Goal: Task Accomplishment & Management: Use online tool/utility

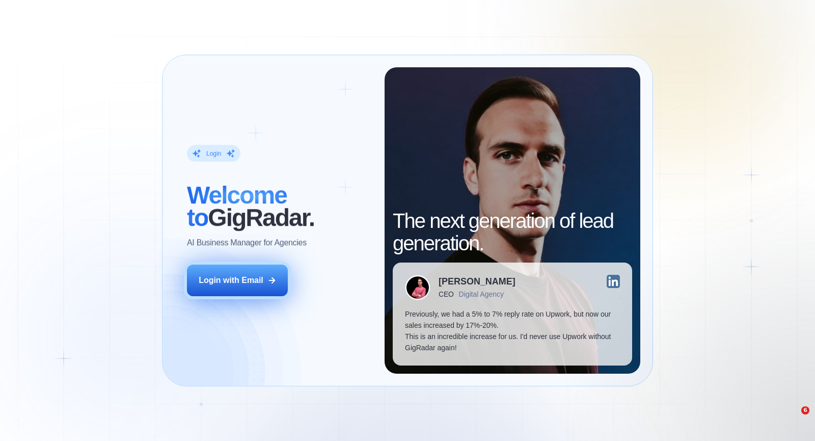
click at [266, 282] on button "Login with Email" at bounding box center [237, 280] width 101 height 32
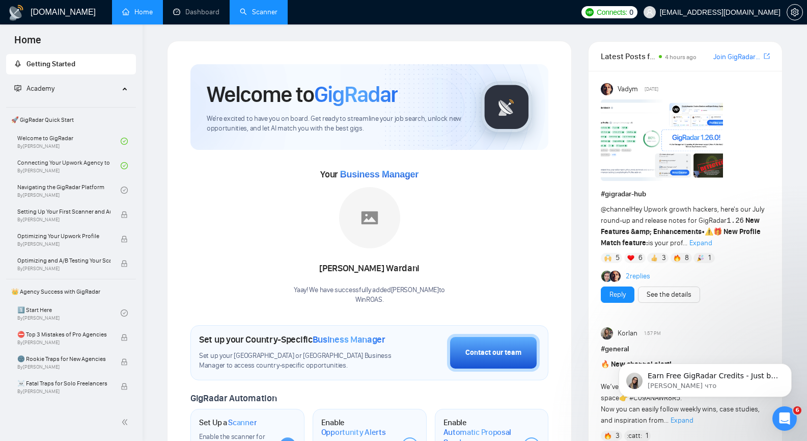
click at [260, 10] on link "Scanner" at bounding box center [259, 12] width 38 height 9
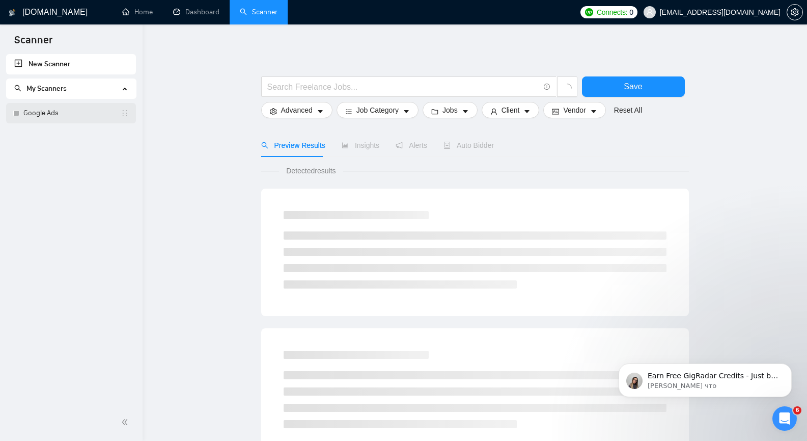
click at [42, 113] on link "Google Ads" at bounding box center [71, 113] width 97 height 20
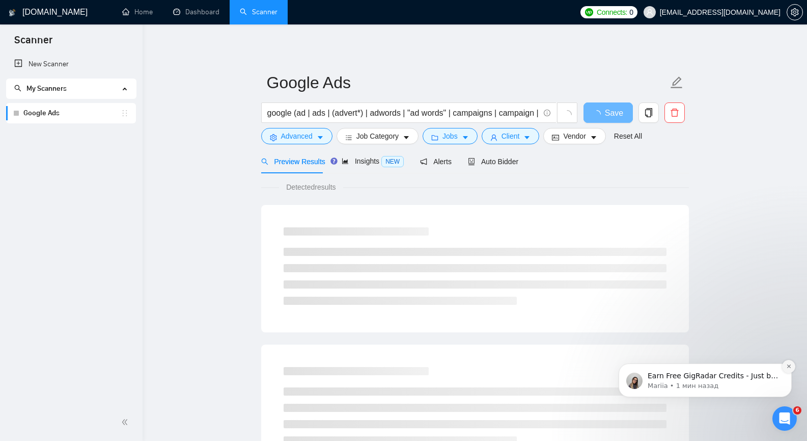
click at [789, 365] on icon "Dismiss notification" at bounding box center [789, 366] width 6 height 6
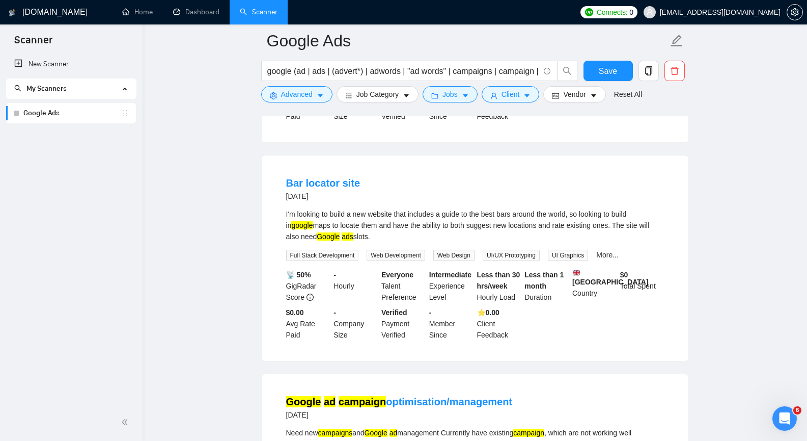
scroll to position [764, 0]
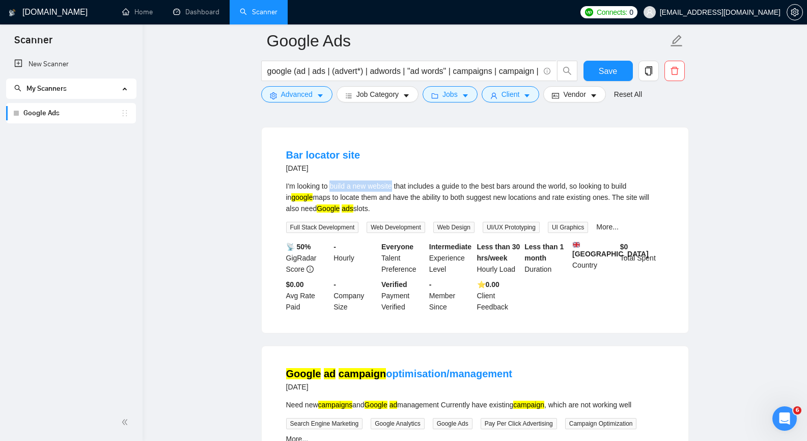
drag, startPoint x: 333, startPoint y: 172, endPoint x: 392, endPoint y: 169, distance: 59.1
click at [392, 180] on div "I'm looking to build a new website that includes a guide to the best bars aroun…" at bounding box center [475, 197] width 378 height 34
copy div "build a new website"
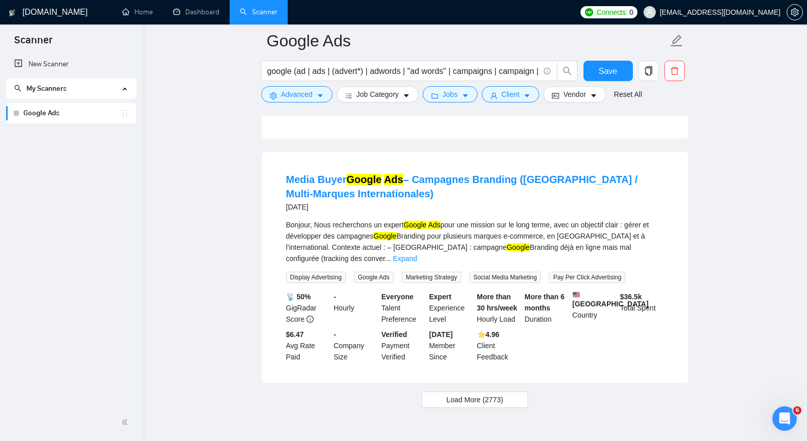
scroll to position [2132, 0]
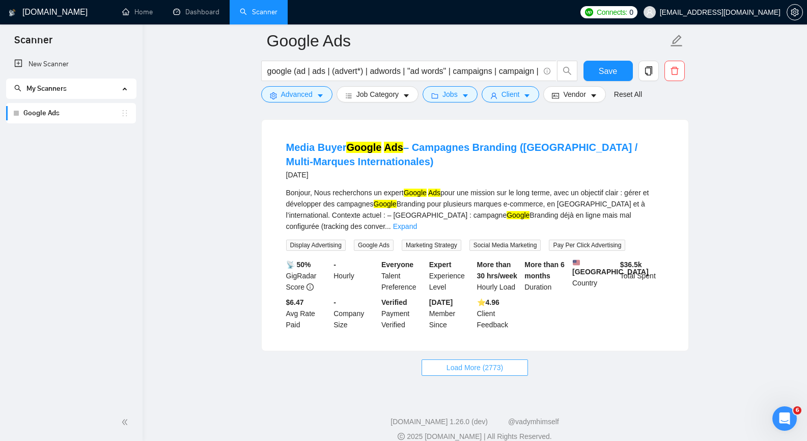
click at [468, 362] on span "Load More (2773)" at bounding box center [475, 367] width 57 height 11
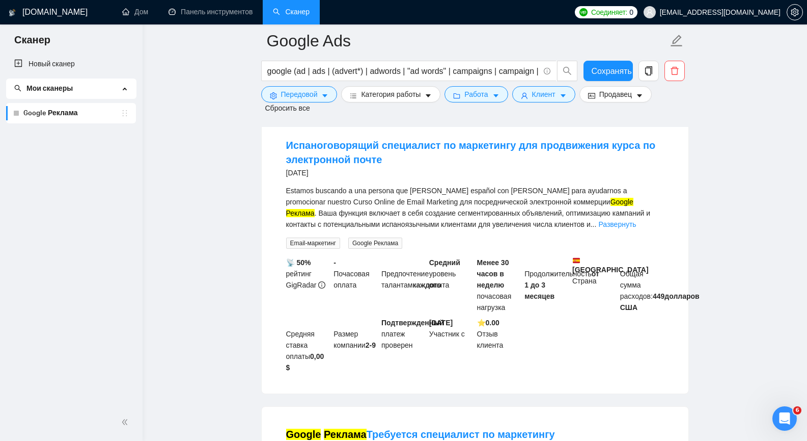
scroll to position [2896, 0]
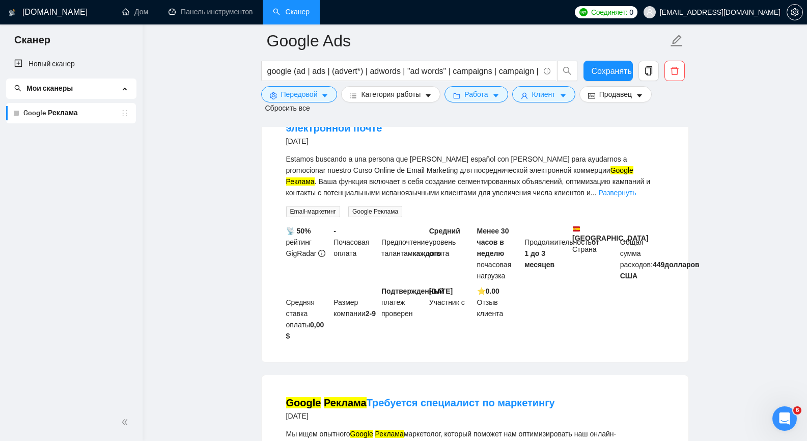
click at [250, 270] on main "Google Ads google (ad | ads | (advert*) | adwords | "ad words" | campaigns | ca…" at bounding box center [475, 67] width 632 height 5846
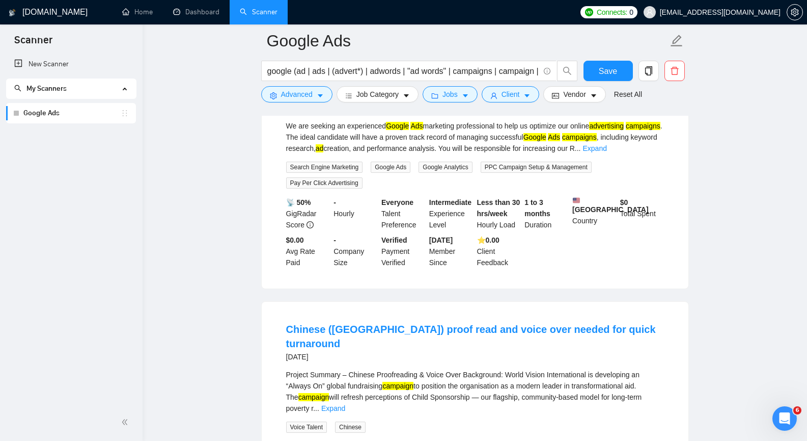
scroll to position [2693, 0]
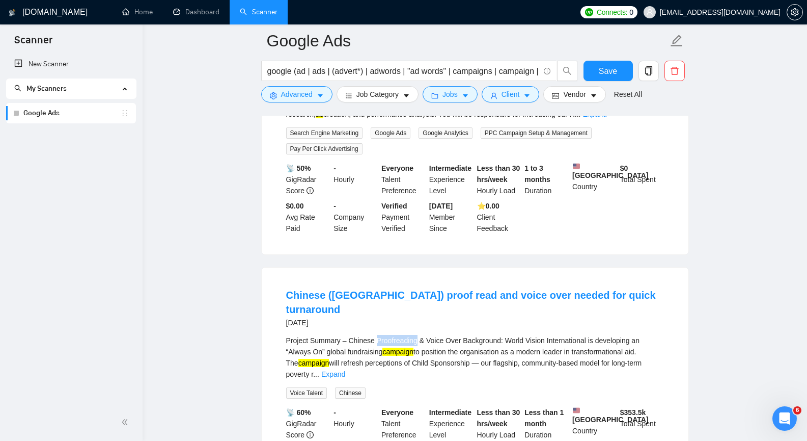
drag, startPoint x: 373, startPoint y: 307, endPoint x: 414, endPoint y: 306, distance: 40.8
click at [414, 335] on div "Project Summary – Chinese Proofreading & Voice Over Background: World Vision In…" at bounding box center [475, 357] width 378 height 45
copy div "Proofreading"
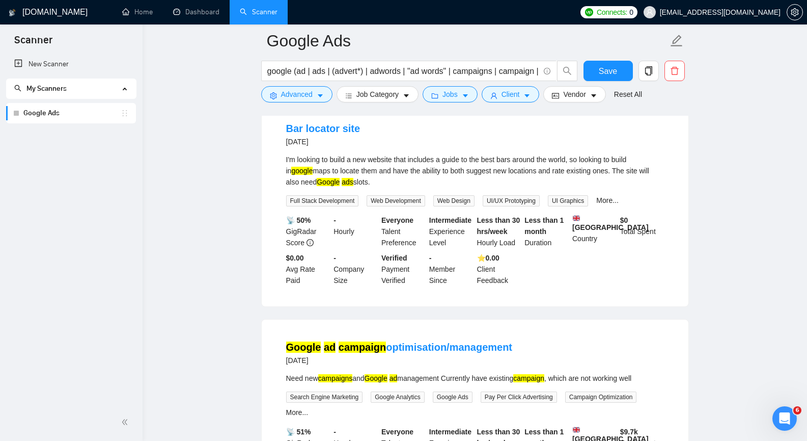
scroll to position [764, 0]
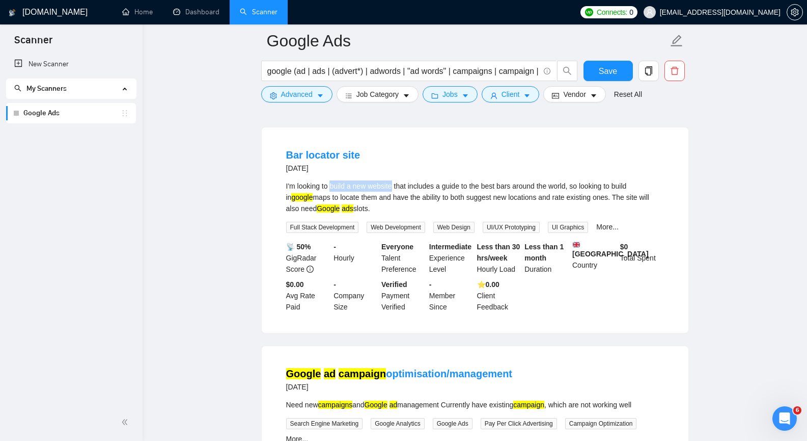
drag, startPoint x: 332, startPoint y: 167, endPoint x: 393, endPoint y: 166, distance: 60.6
click at [393, 180] on div "I'm looking to build a new website that includes a guide to the best bars aroun…" at bounding box center [475, 197] width 378 height 34
copy div "build a new website"
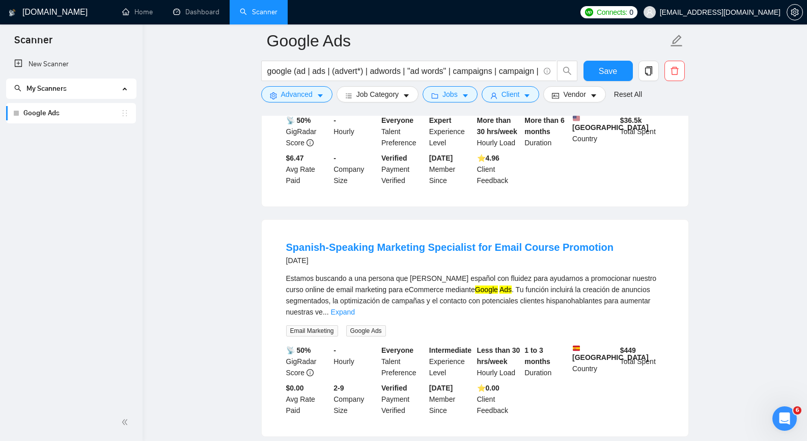
scroll to position [2292, 0]
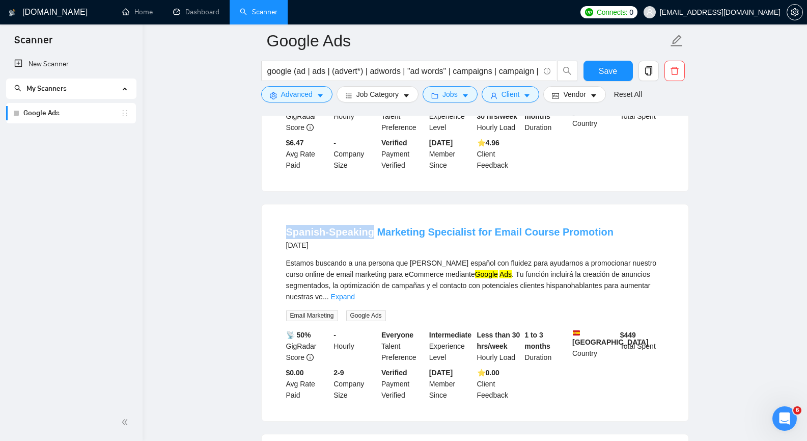
copy link "Spanish-Speaking"
drag, startPoint x: 285, startPoint y: 209, endPoint x: 367, endPoint y: 214, distance: 82.7
click at [367, 216] on li "Spanish-Speaking Marketing Specialist for Email Course Promotion 5 days ago Est…" at bounding box center [475, 312] width 402 height 192
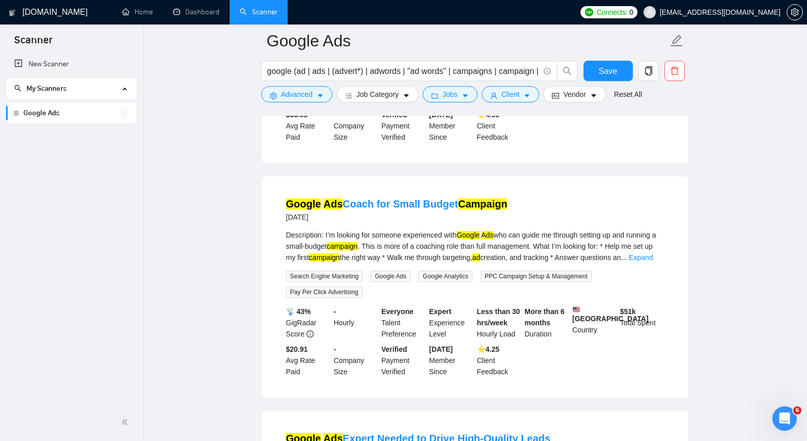
scroll to position [3056, 0]
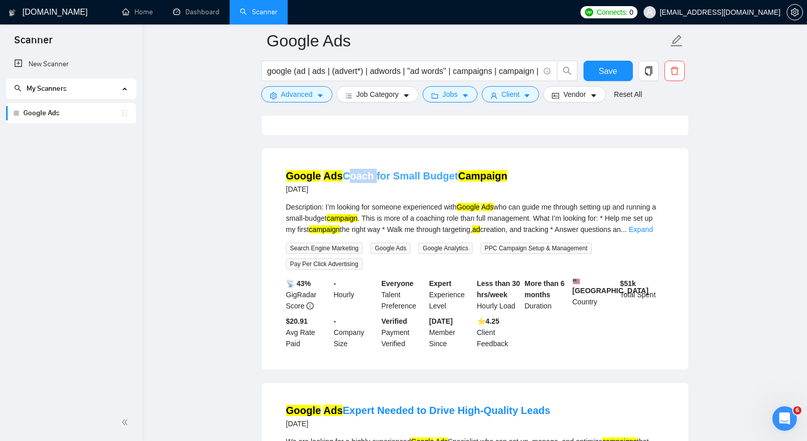
copy link "Coach"
drag, startPoint x: 345, startPoint y: 132, endPoint x: 369, endPoint y: 138, distance: 24.6
click at [369, 160] on li "Google Ads Coach for Small Budget Campaign 6 days ago Description: I’m looking …" at bounding box center [475, 258] width 402 height 197
copy link "Google Ads Coach"
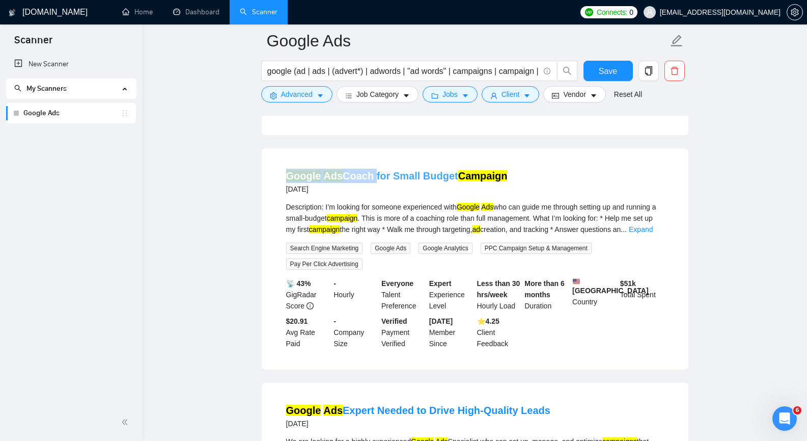
drag, startPoint x: 279, startPoint y: 131, endPoint x: 368, endPoint y: 135, distance: 89.2
click at [368, 160] on li "Google Ads Coach for Small Budget Campaign 6 days ago Description: I’m looking …" at bounding box center [475, 258] width 402 height 197
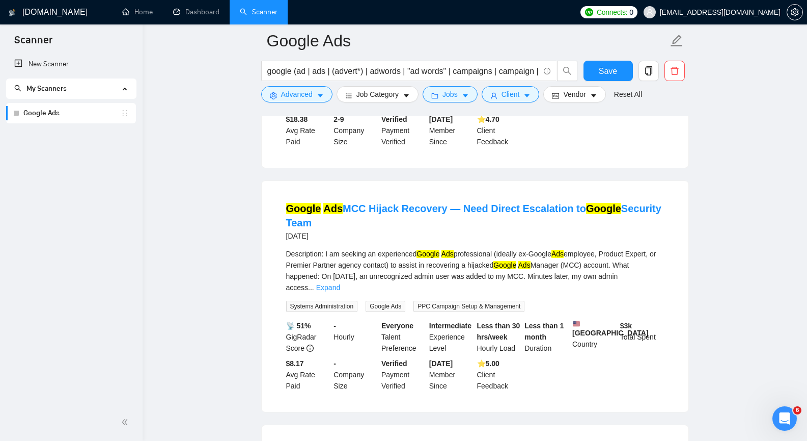
scroll to position [3718, 0]
click at [472, 247] on div "Description: I am seeking an experienced Google Ads professional (ideally ex-Go…" at bounding box center [475, 269] width 378 height 45
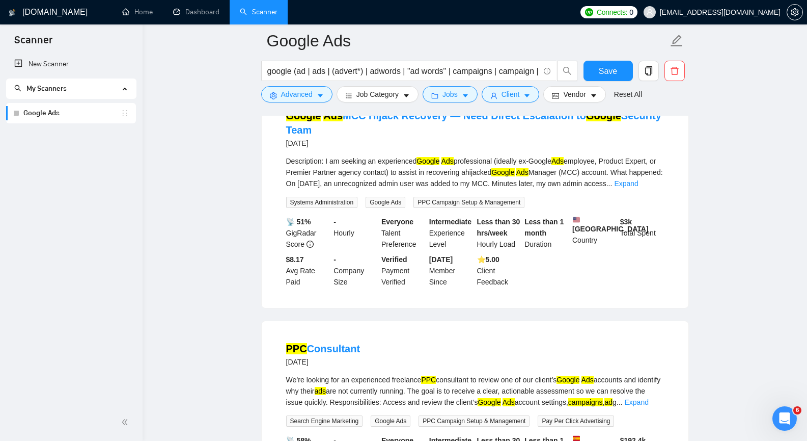
scroll to position [3769, 0]
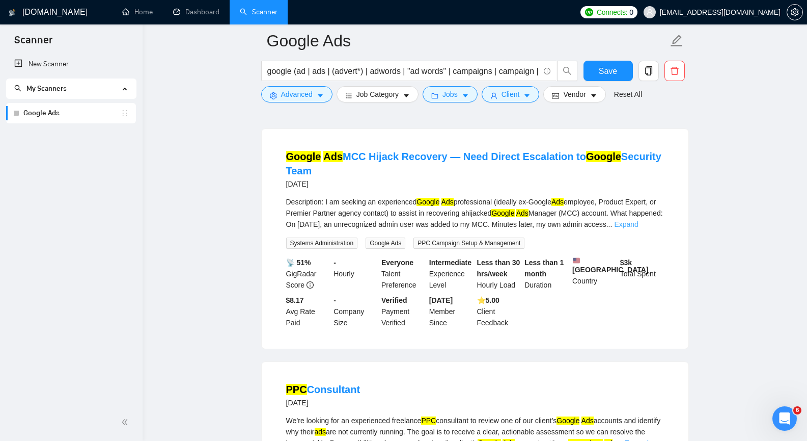
click at [638, 220] on link "Expand" at bounding box center [626, 224] width 24 height 8
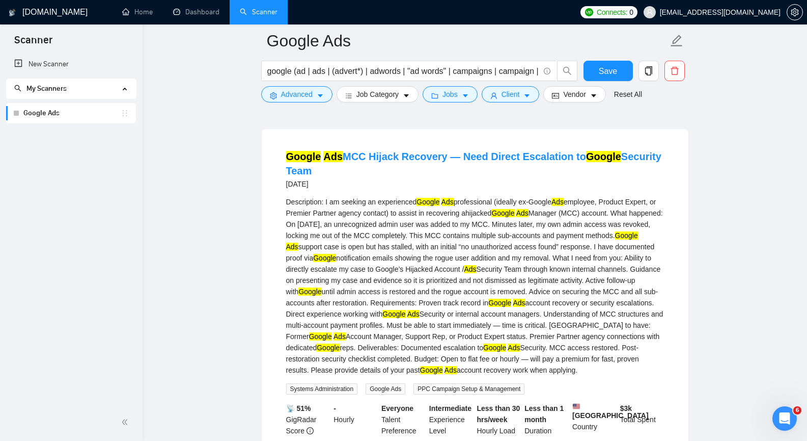
click at [426, 201] on div "Description: I am seeking an experienced Google Ads professional (ideally ex-Go…" at bounding box center [475, 285] width 378 height 179
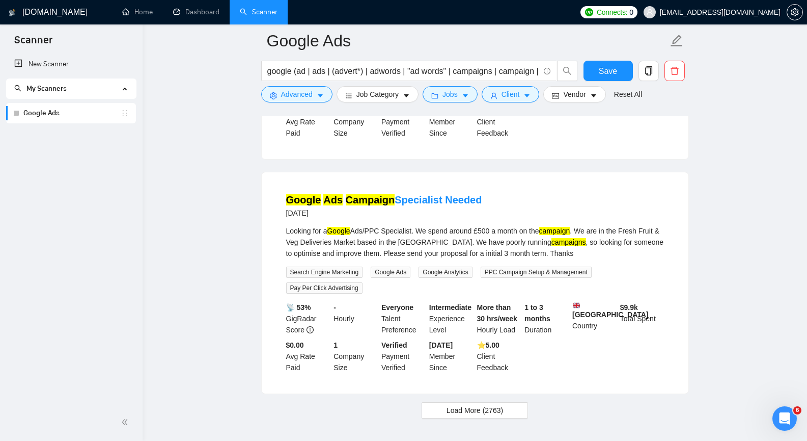
scroll to position [4580, 0]
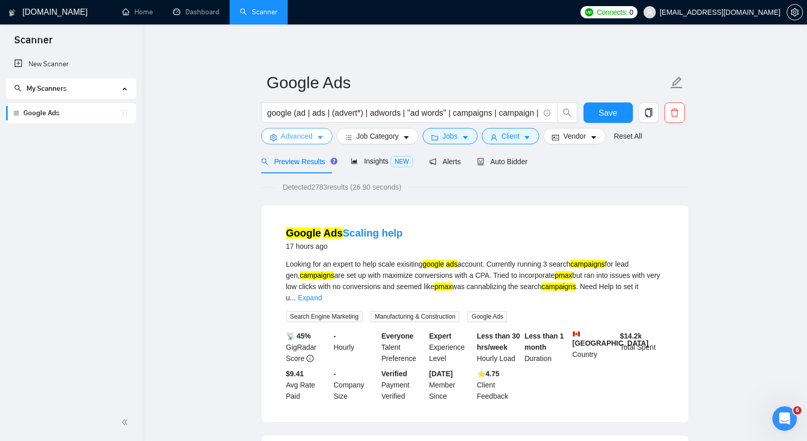
click at [317, 139] on icon "caret-down" at bounding box center [320, 137] width 7 height 7
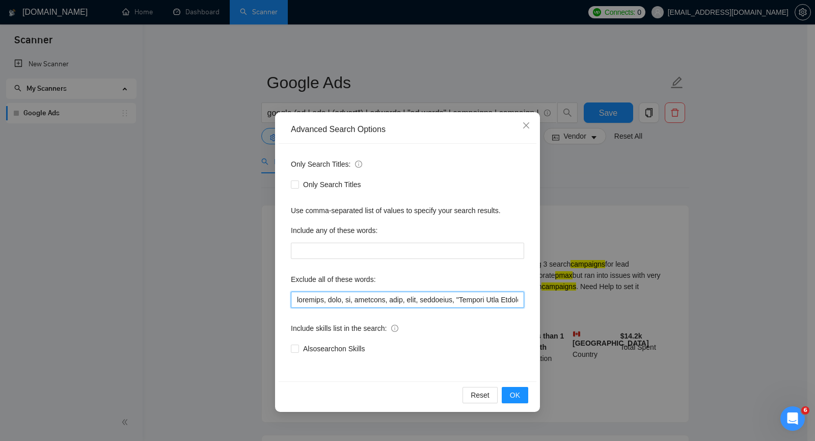
click at [398, 303] on input "text" at bounding box center [407, 299] width 233 height 16
paste input "Proofreading"
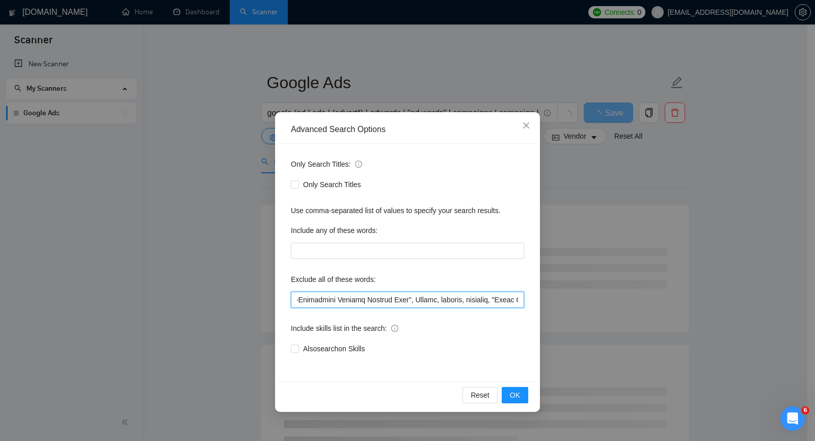
scroll to position [0, 0]
click at [437, 304] on input "text" at bounding box center [407, 299] width 233 height 16
paste input "build a new website"
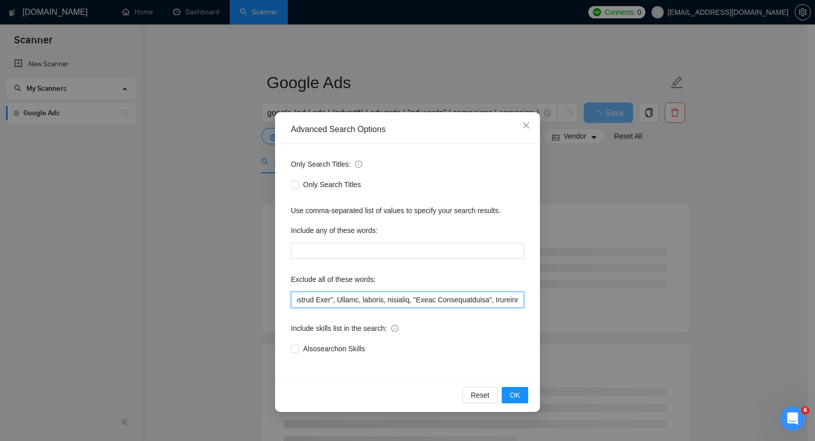
paste input "build a new website"
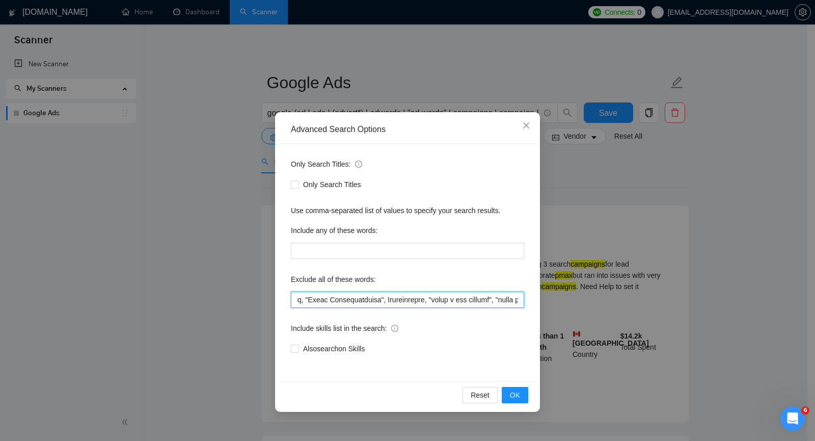
scroll to position [0, 0]
click at [477, 306] on input "text" at bounding box center [407, 299] width 233 height 16
paste input "Spanish-Speaking"
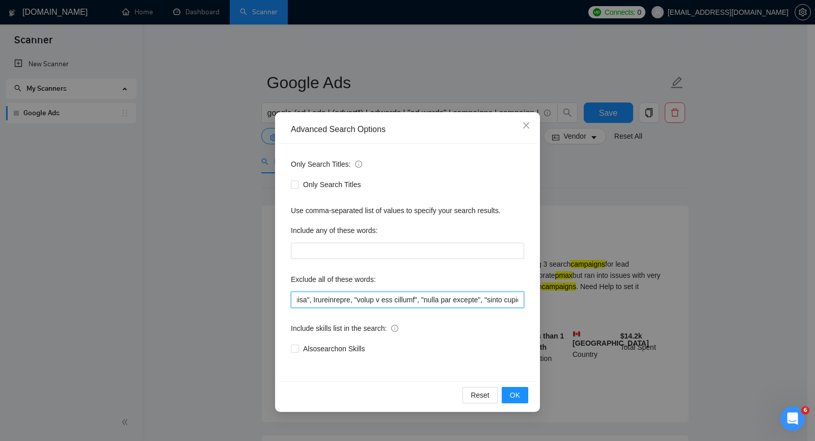
paste input "Spanish-Speaking"
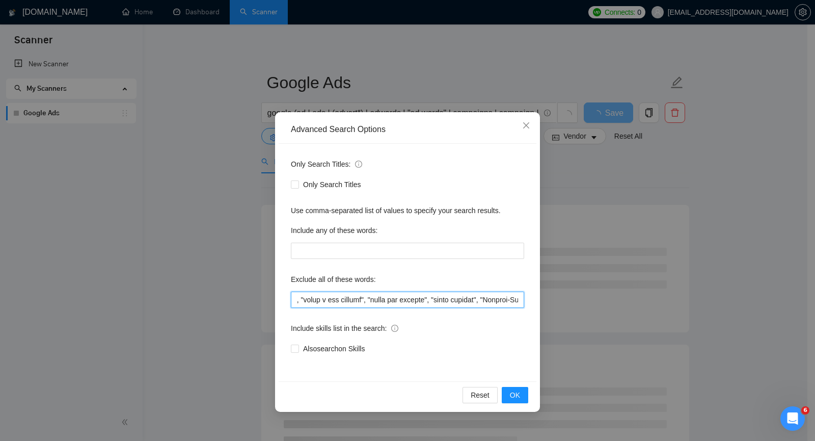
scroll to position [0, 7841]
type input "facebook, meta, fb, intagram, inst, bing, microsoft, "Landing Page Optimization…"
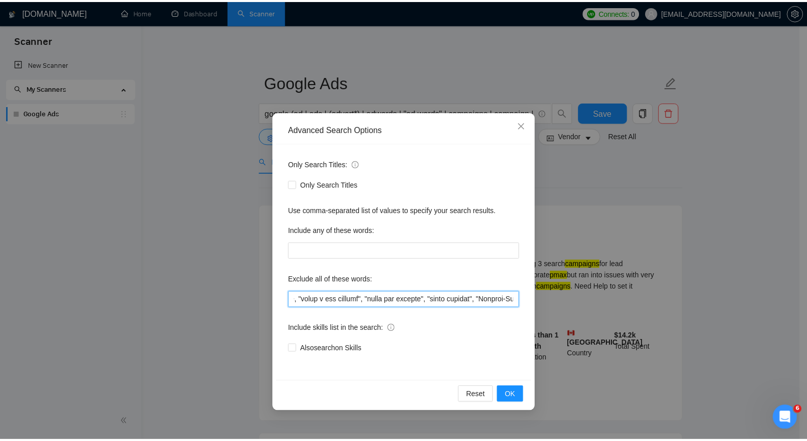
scroll to position [0, 0]
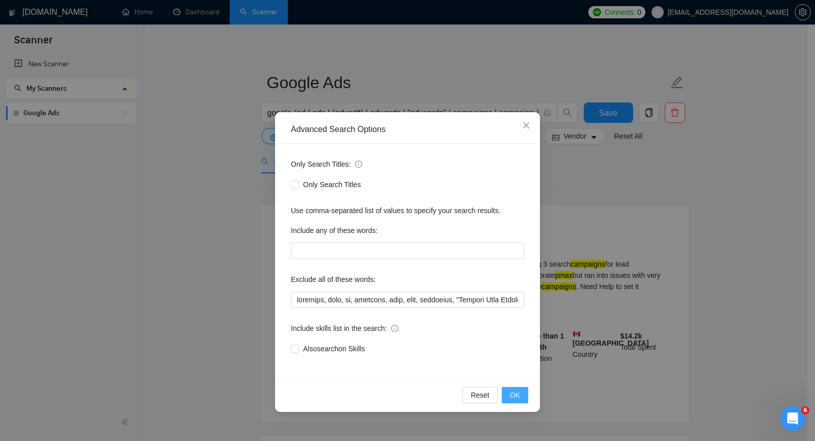
click at [518, 396] on span "OK" at bounding box center [515, 394] width 10 height 11
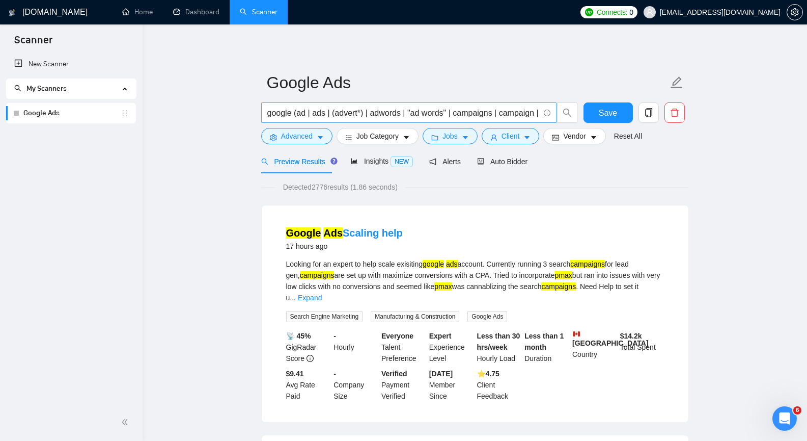
click at [439, 114] on input "google (ad | ads | (advert*) | adwords | "ad words" | campaigns | campaign | pp…" at bounding box center [403, 112] width 272 height 13
type input "google (ad | ads | (advert*) | adwords | "ad words" | campaigns | campaign | pp…"
click at [611, 114] on span "Save" at bounding box center [608, 112] width 18 height 13
